Goal: Task Accomplishment & Management: Manage account settings

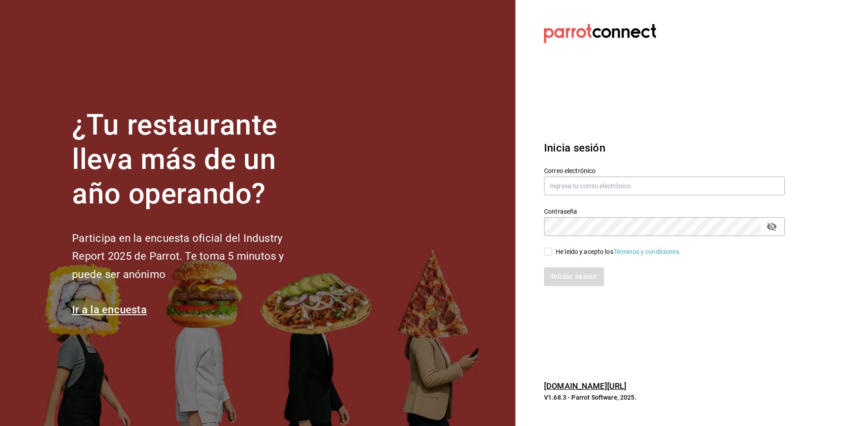
click at [583, 254] on div "He leído y acepto los Términos y condiciones." at bounding box center [617, 251] width 125 height 9
click at [552, 254] on input "He leído y acepto los Términos y condiciones." at bounding box center [548, 252] width 8 height 8
checkbox input "true"
click at [610, 187] on input "text" at bounding box center [664, 186] width 241 height 19
paste input "posdatacafe@puebla.com"
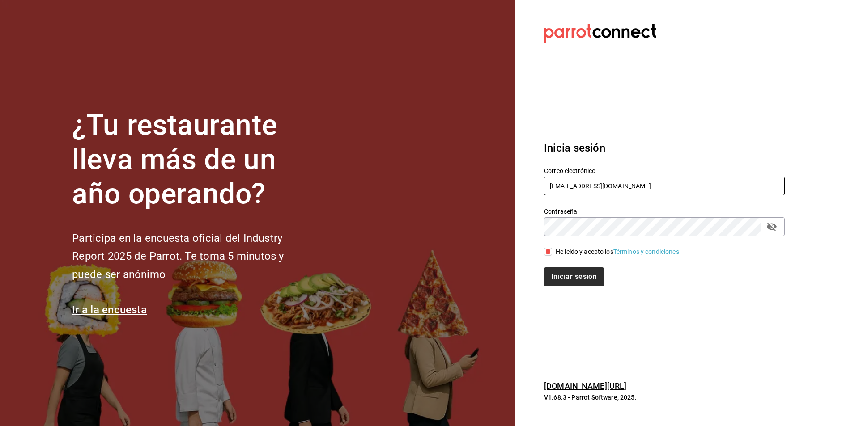
type input "posdatacafe@puebla.com"
click at [578, 279] on button "Iniciar sesión" at bounding box center [574, 276] width 61 height 19
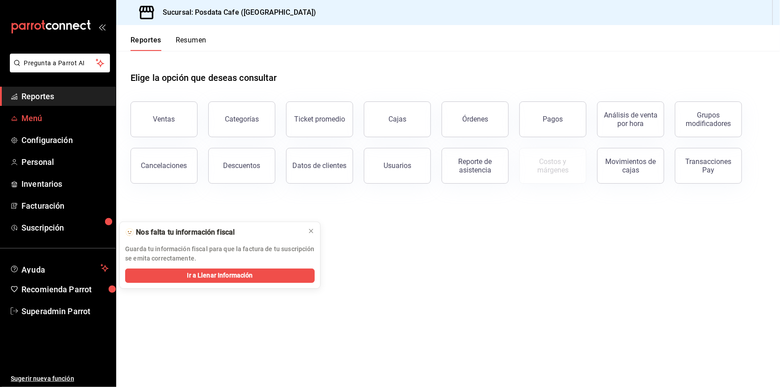
click at [36, 121] on span "Menú" at bounding box center [64, 118] width 87 height 12
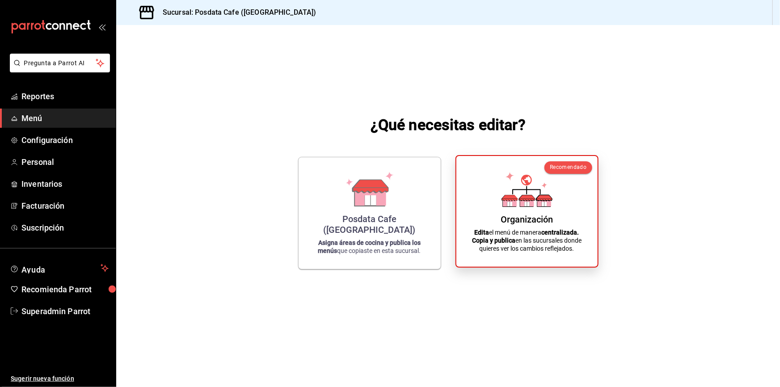
click at [524, 223] on div "Organización" at bounding box center [527, 219] width 52 height 11
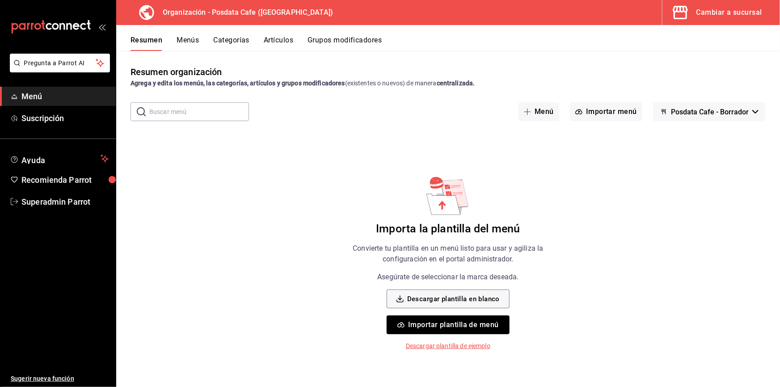
click at [188, 43] on button "Menús" at bounding box center [188, 43] width 22 height 15
click at [544, 118] on button "Menú" at bounding box center [539, 111] width 41 height 19
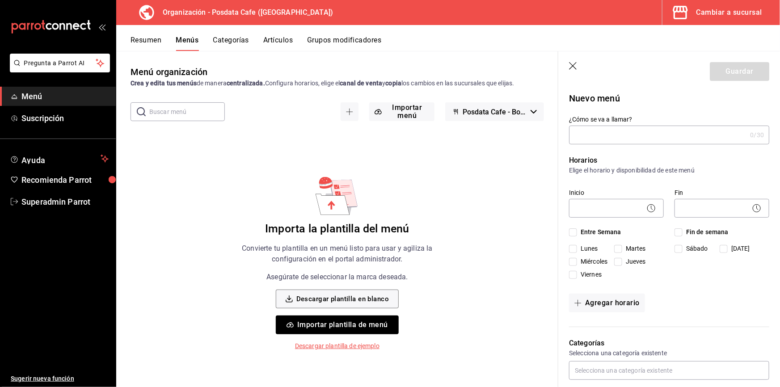
click at [603, 138] on input "¿Cómo se va a llamar?" at bounding box center [658, 135] width 178 height 18
type input "Prueba"
click at [626, 208] on body "Pregunta a Parrot AI Menú Suscripción Ayuda Recomienda Parrot Superadmin Parrot…" at bounding box center [390, 193] width 780 height 387
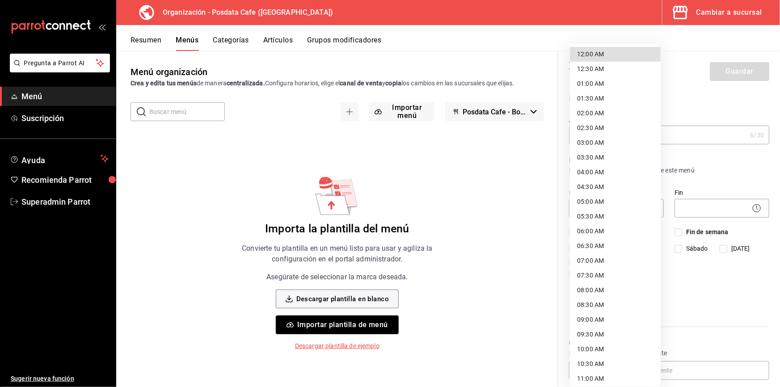
click at [599, 51] on li "12:00 AM" at bounding box center [615, 54] width 91 height 15
type input "00:00"
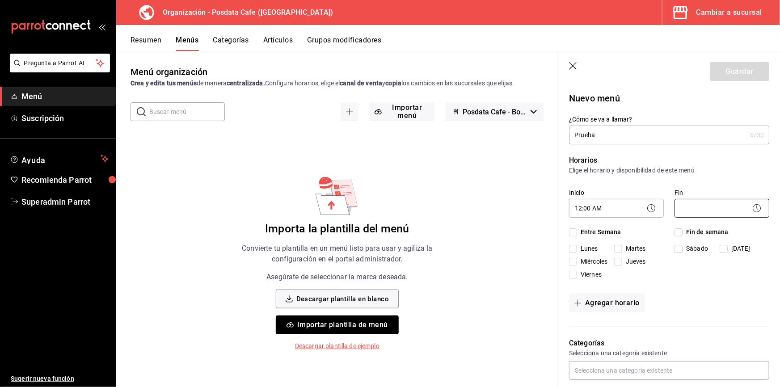
click at [701, 201] on body "Pregunta a Parrot AI Menú Suscripción Ayuda Recomienda Parrot Superadmin Parrot…" at bounding box center [390, 193] width 780 height 387
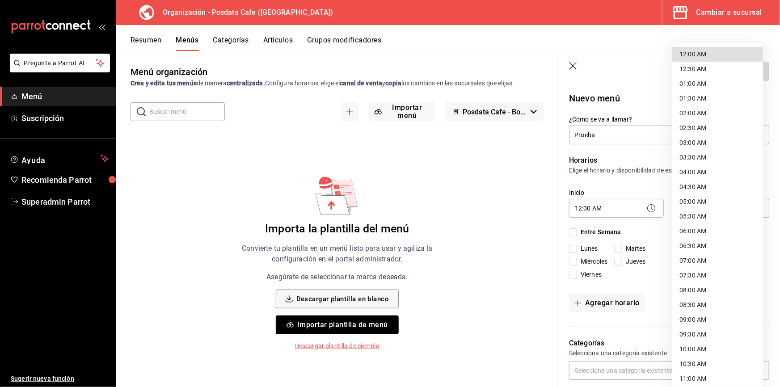
click at [689, 193] on li "04:30 AM" at bounding box center [718, 187] width 91 height 15
type input "04:30"
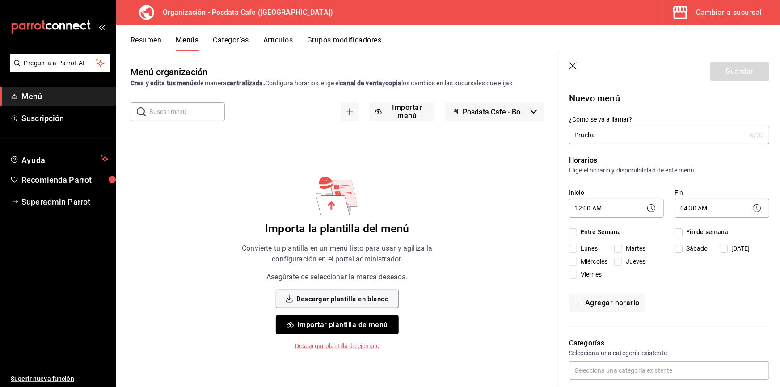
click at [597, 235] on span "Entre Semana" at bounding box center [599, 232] width 44 height 9
click at [577, 235] on input "Entre Semana" at bounding box center [573, 232] width 8 height 8
checkbox input "true"
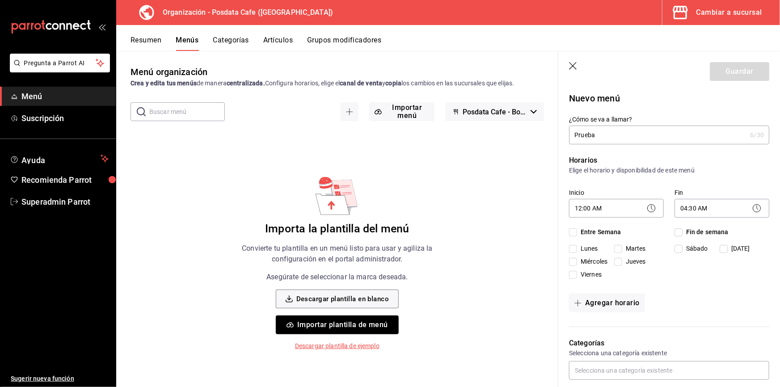
checkbox input "true"
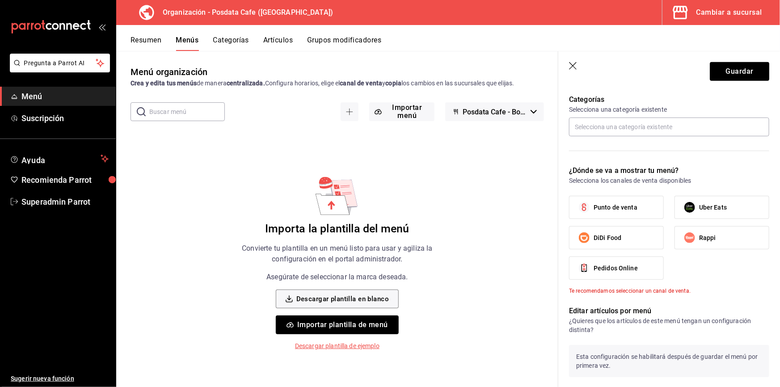
click at [609, 210] on span "Punto de venta" at bounding box center [616, 207] width 44 height 9
click at [594, 210] on input "Punto de venta" at bounding box center [584, 207] width 19 height 19
checkbox input "true"
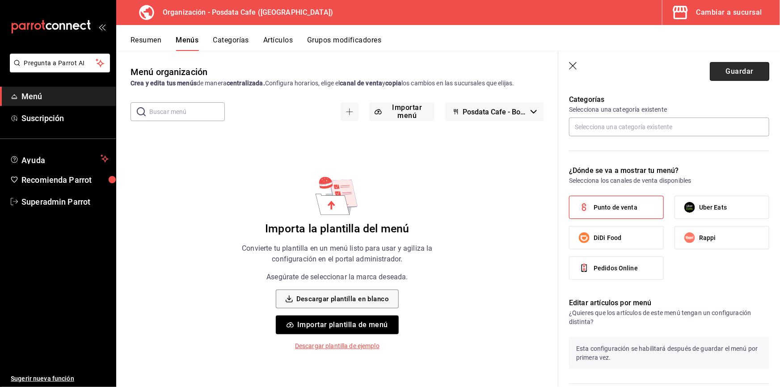
click at [717, 74] on button "Guardar" at bounding box center [739, 71] width 59 height 19
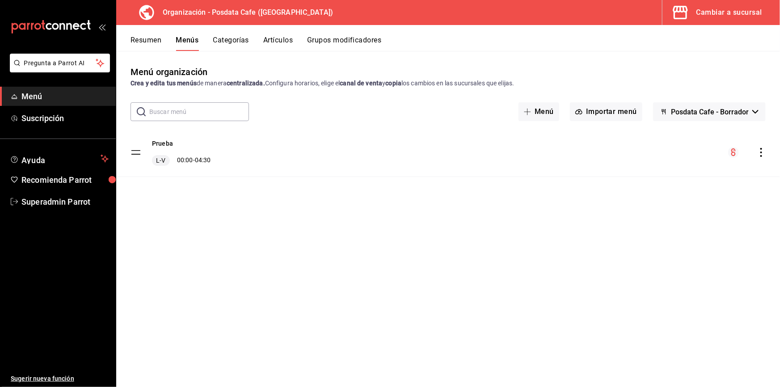
click at [760, 152] on icon "actions" at bounding box center [761, 152] width 9 height 9
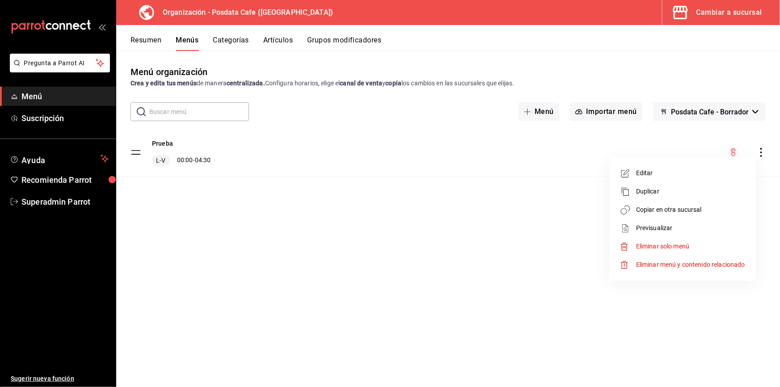
click at [671, 212] on span "Copiar en otra sucursal" at bounding box center [690, 209] width 109 height 9
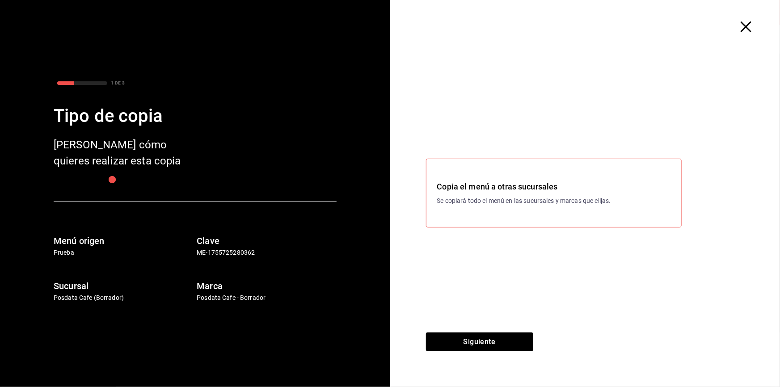
click at [744, 25] on icon "button" at bounding box center [746, 26] width 11 height 11
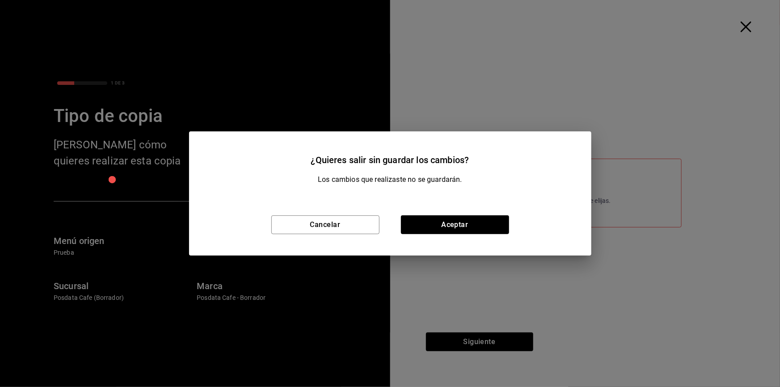
click at [432, 236] on div "Cancelar Aceptar" at bounding box center [390, 225] width 402 height 62
click at [434, 226] on button "Aceptar" at bounding box center [455, 225] width 108 height 19
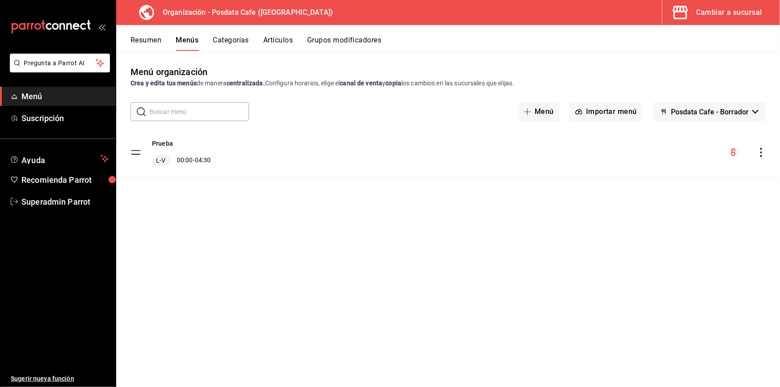
click at [227, 42] on button "Categorías" at bounding box center [231, 43] width 36 height 15
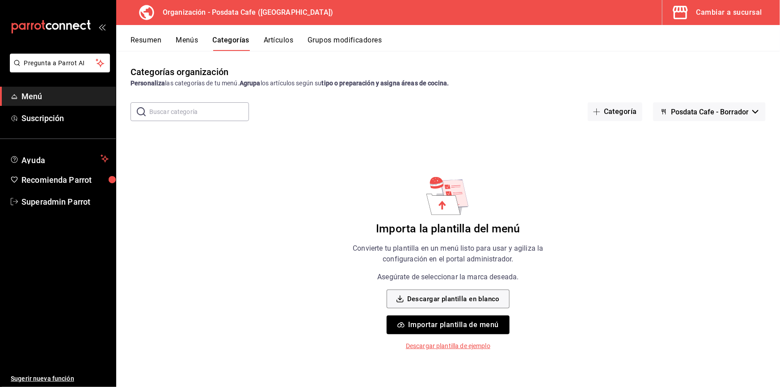
click at [198, 36] on button "Menús" at bounding box center [187, 43] width 22 height 15
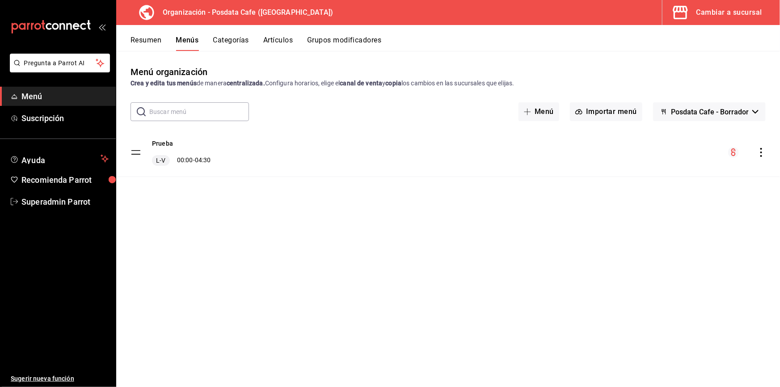
click at [756, 152] on div "menu-maker-table" at bounding box center [747, 152] width 38 height 11
click at [761, 151] on icon "actions" at bounding box center [761, 152] width 9 height 9
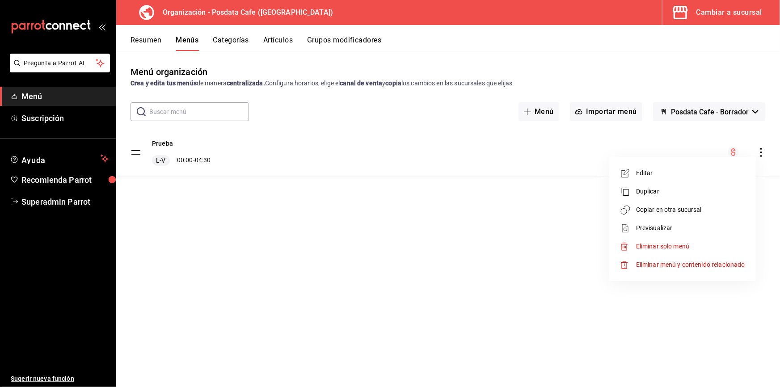
click at [682, 201] on li "Copiar en otra sucursal" at bounding box center [683, 210] width 140 height 18
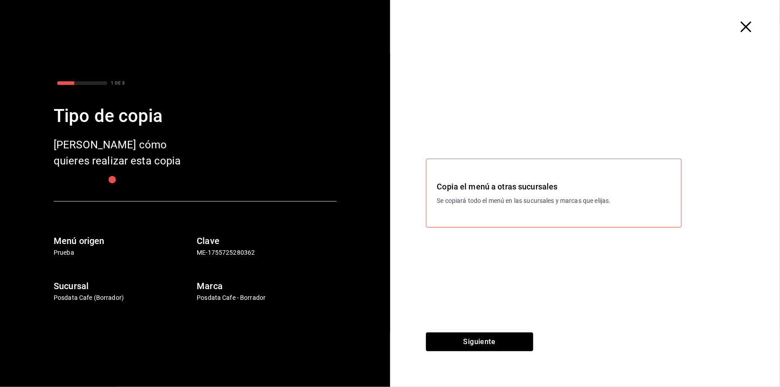
click at [746, 23] on icon "button" at bounding box center [746, 26] width 11 height 11
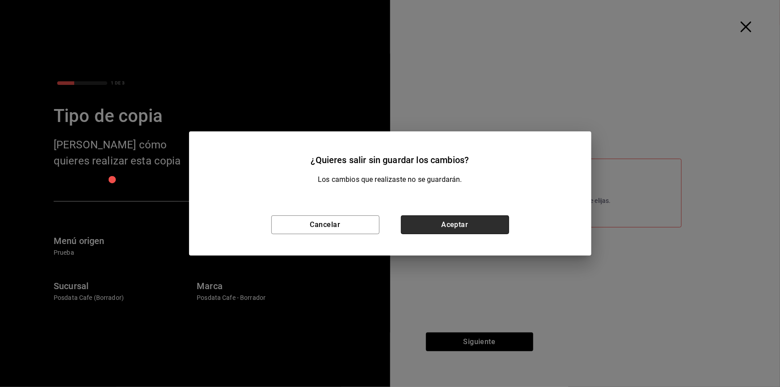
click at [448, 230] on button "Aceptar" at bounding box center [455, 225] width 108 height 19
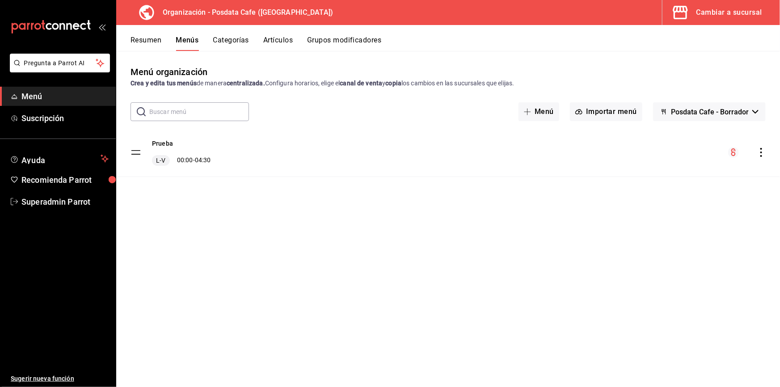
click at [702, 14] on div "Cambiar a sucursal" at bounding box center [730, 12] width 66 height 13
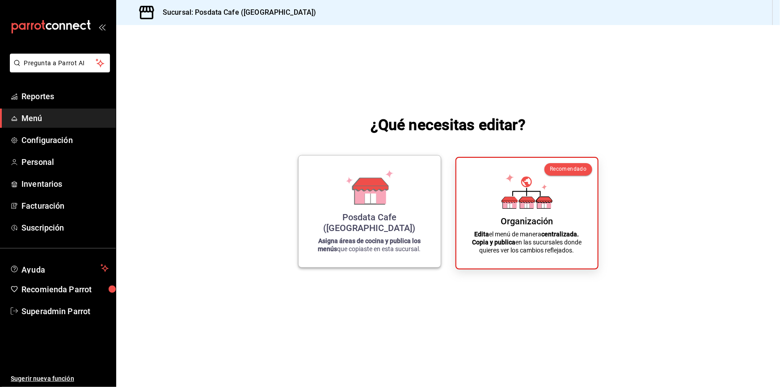
click at [380, 204] on icon at bounding box center [370, 194] width 31 height 19
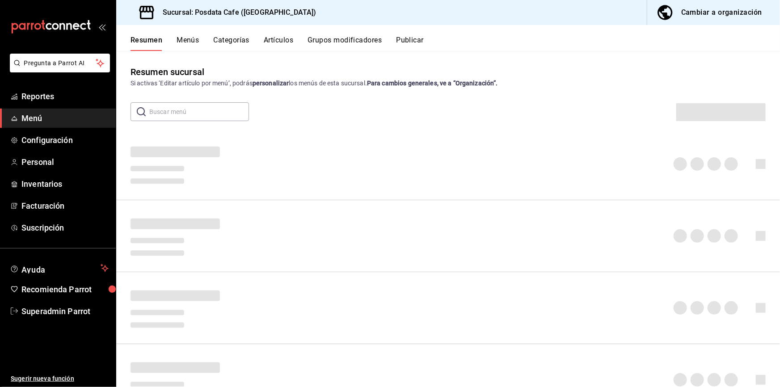
click at [190, 44] on button "Menús" at bounding box center [188, 43] width 22 height 15
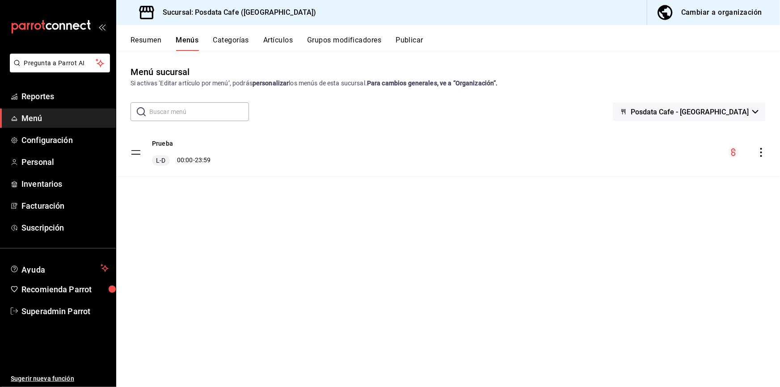
click at [763, 152] on icon "actions" at bounding box center [761, 152] width 9 height 9
click at [530, 282] on div at bounding box center [390, 193] width 780 height 387
click at [49, 205] on span "Facturación" at bounding box center [64, 206] width 87 height 12
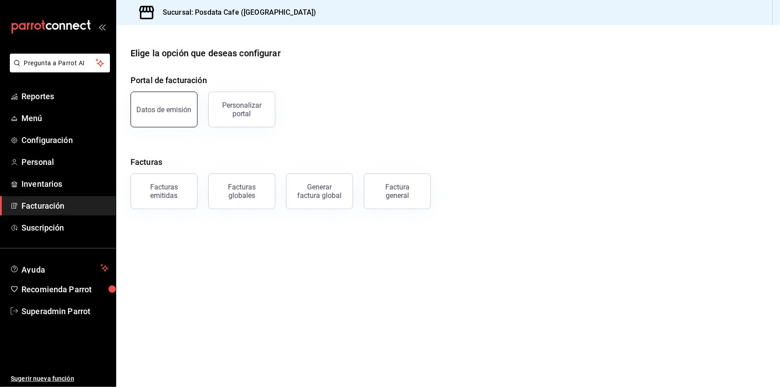
click at [144, 111] on div "Datos de emisión" at bounding box center [164, 110] width 55 height 8
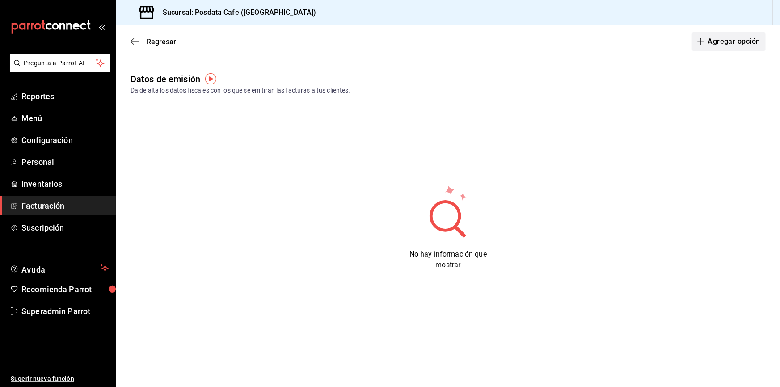
click at [732, 40] on button "Agregar opción" at bounding box center [729, 41] width 74 height 19
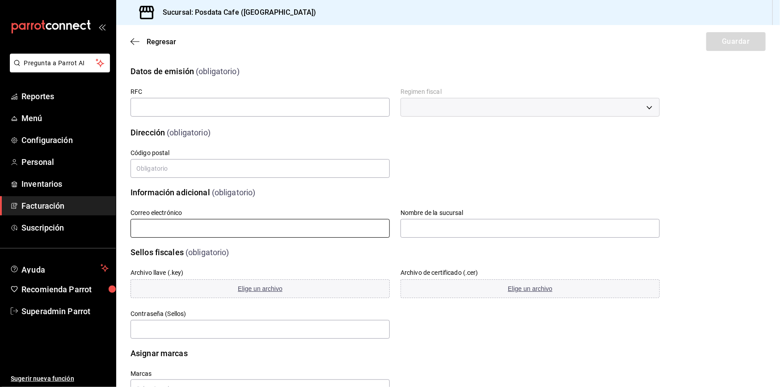
scroll to position [33, 0]
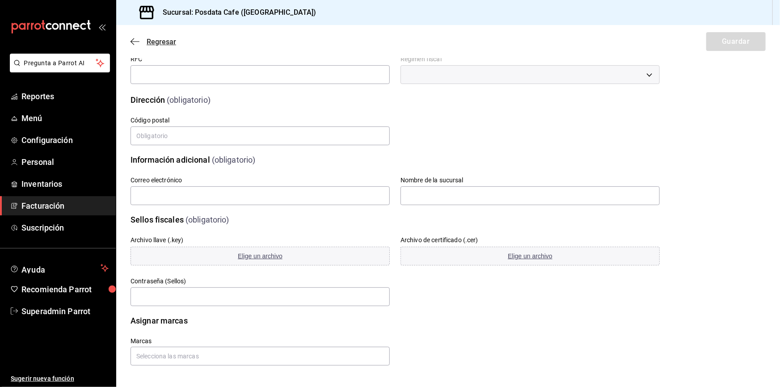
click at [153, 45] on span "Regresar" at bounding box center [162, 42] width 30 height 8
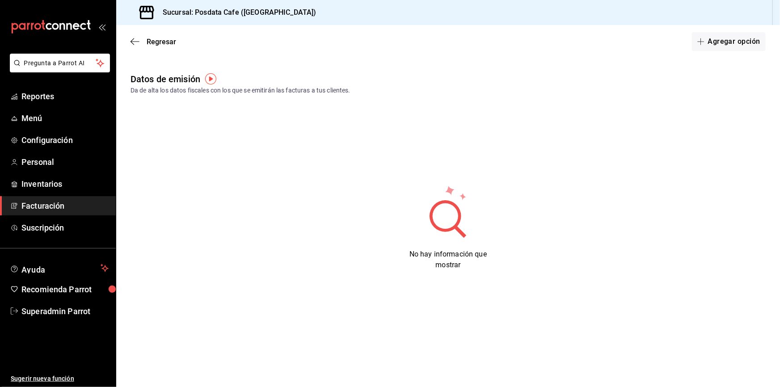
click at [164, 47] on div "Regresar Agregar opción" at bounding box center [448, 41] width 664 height 33
click at [165, 39] on span "Regresar" at bounding box center [162, 42] width 30 height 8
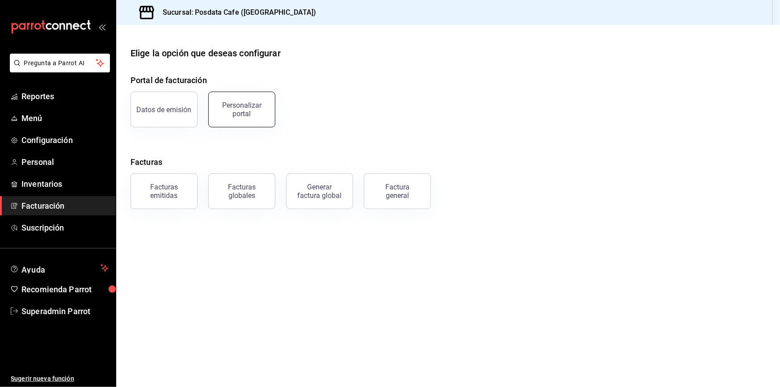
click at [268, 111] on button "Personalizar portal" at bounding box center [241, 110] width 67 height 36
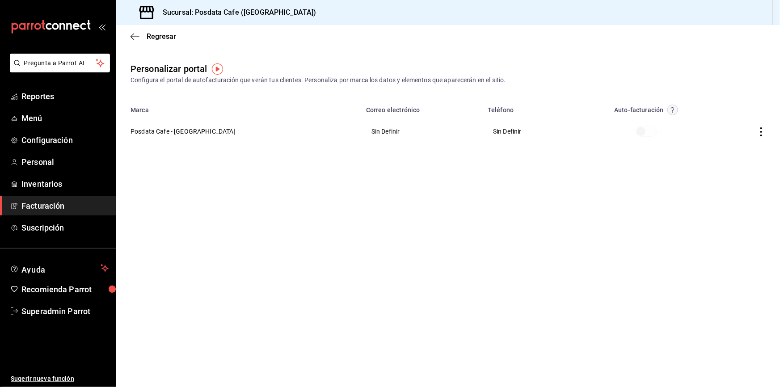
click at [761, 134] on icon "button" at bounding box center [761, 131] width 9 height 9
click at [694, 123] on span "Editar" at bounding box center [702, 120] width 30 height 8
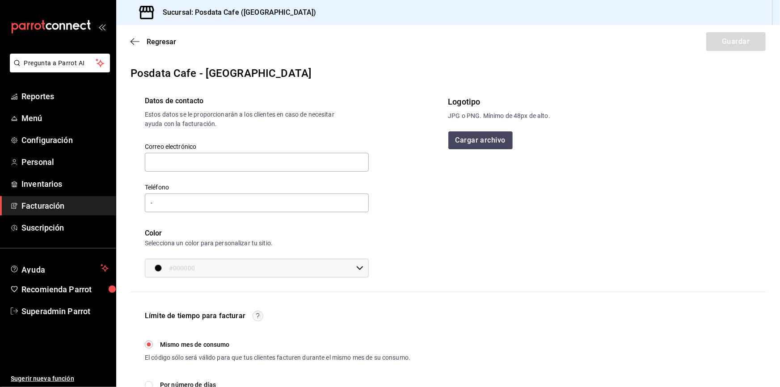
click at [154, 47] on div "Regresar Guardar" at bounding box center [448, 41] width 664 height 33
click at [157, 43] on span "Regresar" at bounding box center [162, 42] width 30 height 8
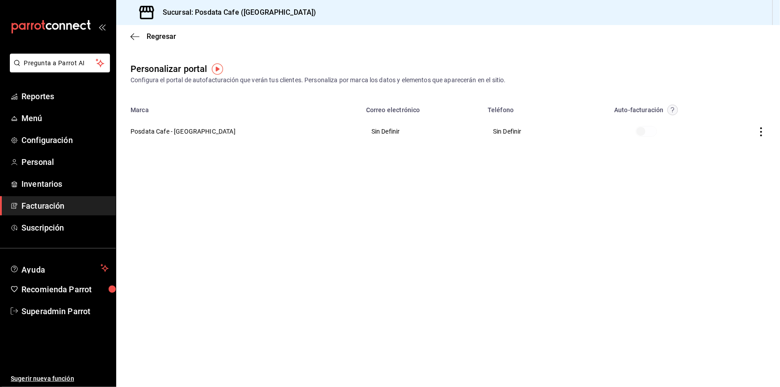
click at [219, 64] on img "button" at bounding box center [217, 68] width 11 height 11
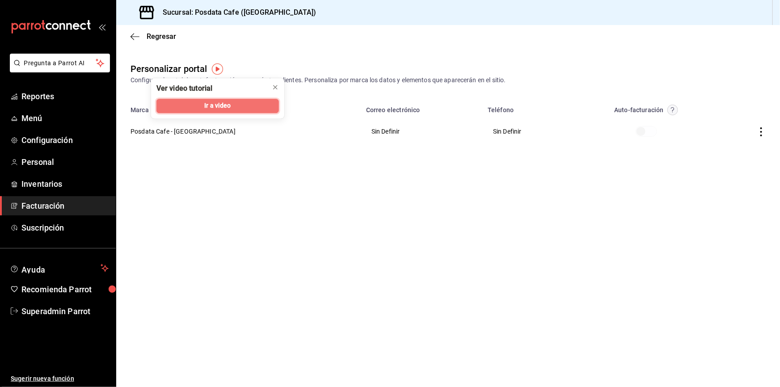
click at [237, 107] on button "Ir a video" at bounding box center [218, 106] width 123 height 14
